Goal: Obtain resource: Obtain resource

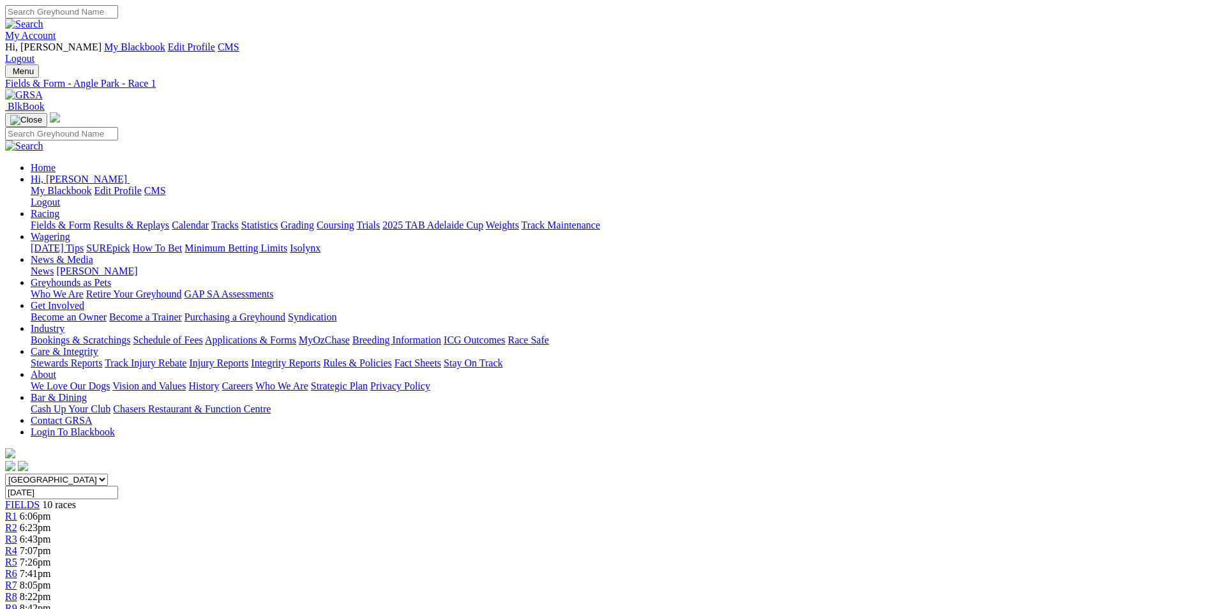
click at [43, 89] on img at bounding box center [24, 94] width 38 height 11
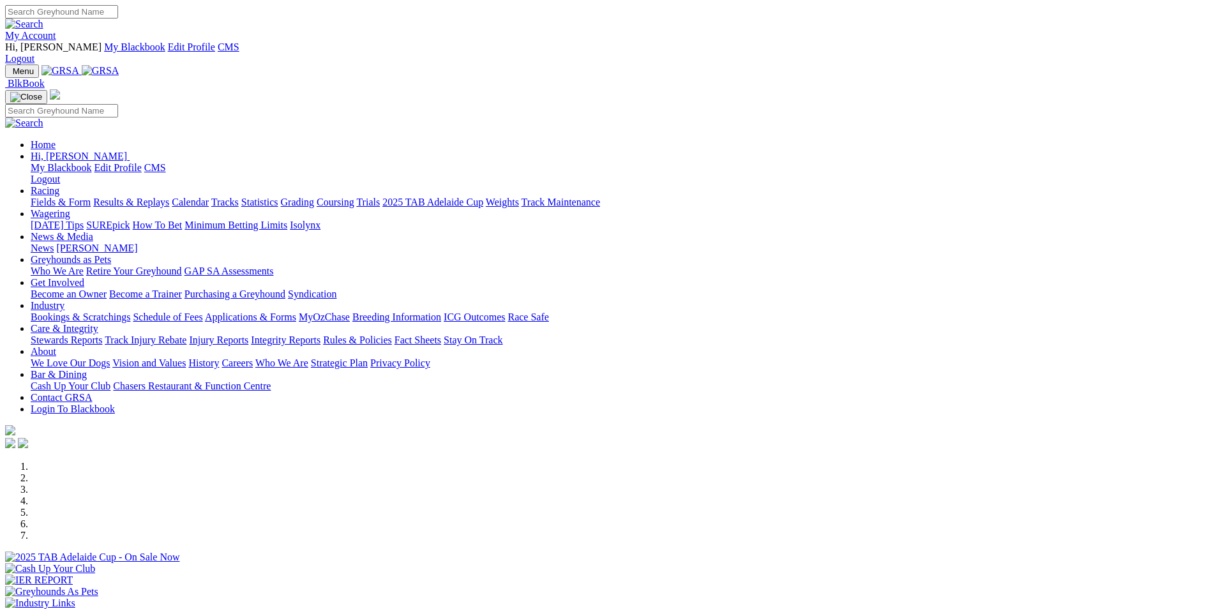
scroll to position [255, 0]
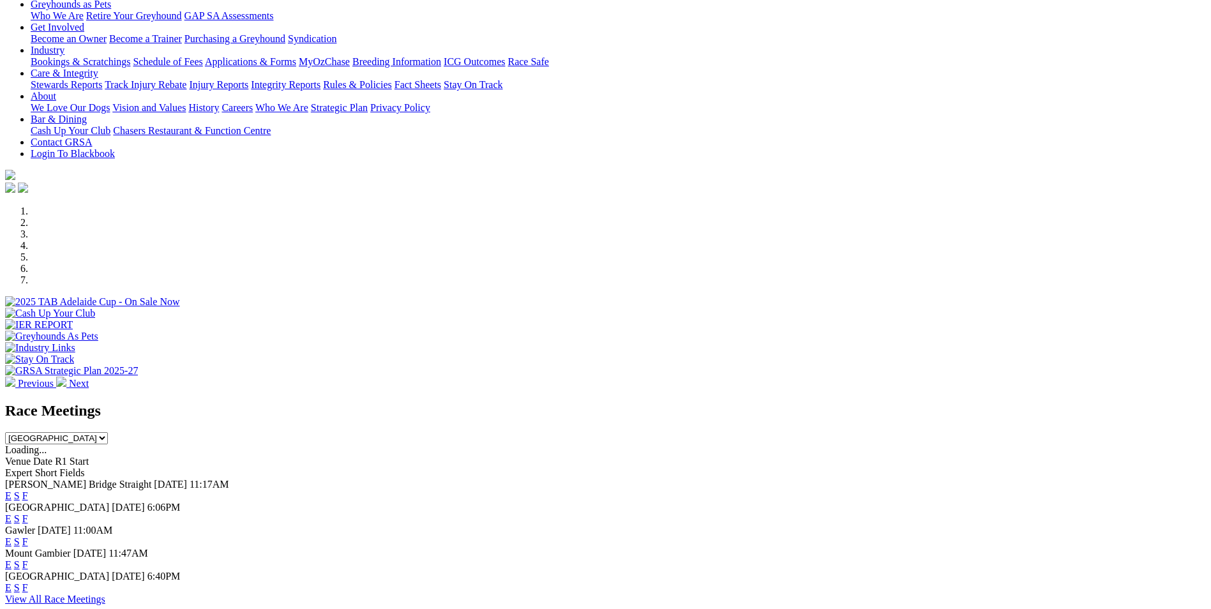
click at [11, 490] on link "E" at bounding box center [8, 495] width 6 height 11
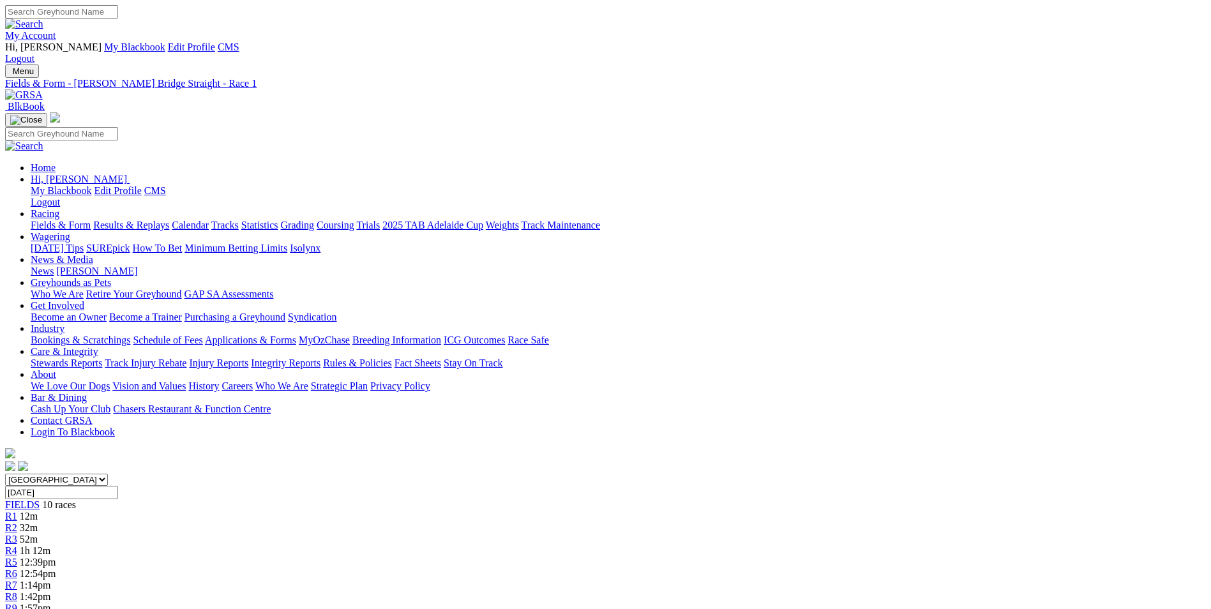
click at [43, 89] on img at bounding box center [24, 94] width 38 height 11
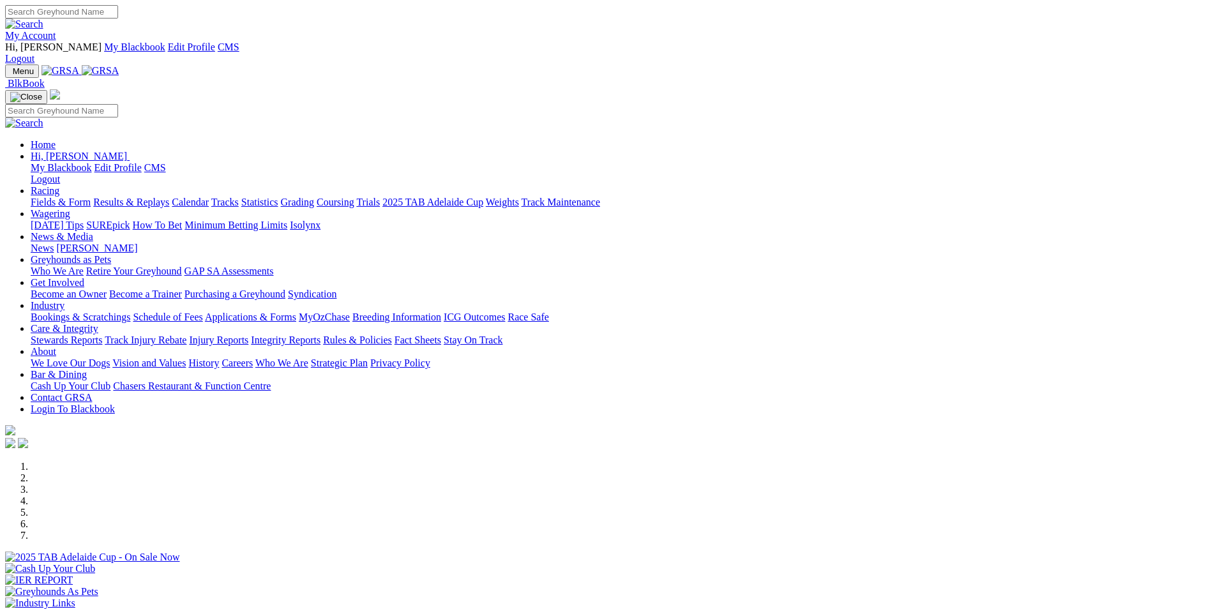
scroll to position [319, 0]
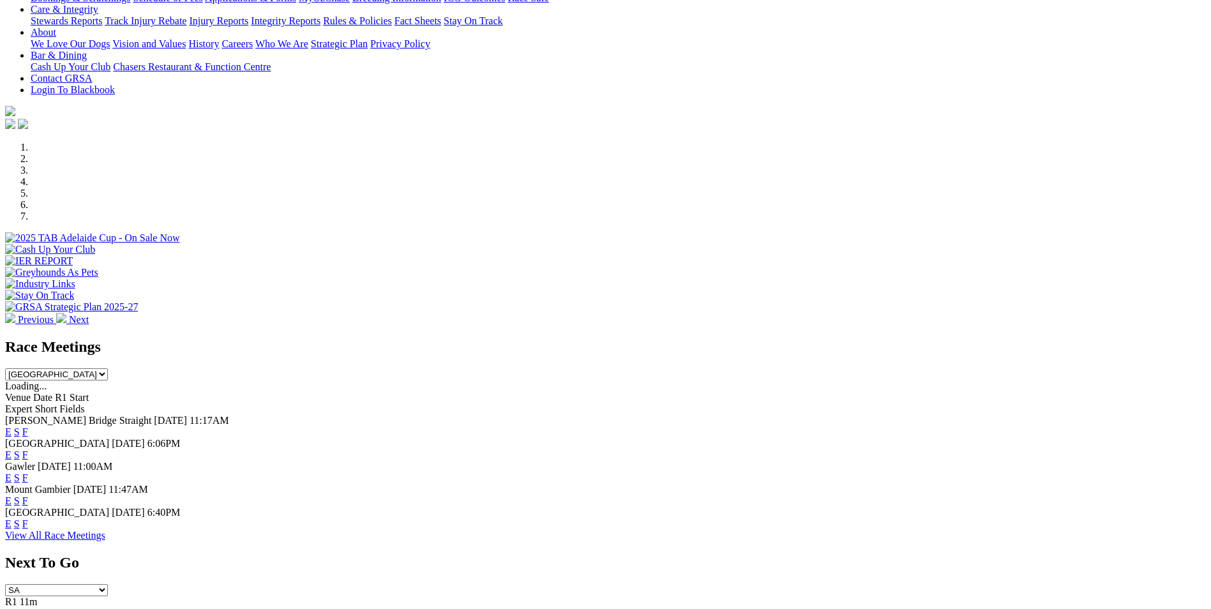
click at [11, 449] on link "E" at bounding box center [8, 454] width 6 height 11
